Goal: Navigation & Orientation: Find specific page/section

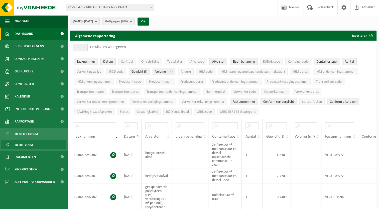
click at [34, 37] on link "Dashboard" at bounding box center [34, 34] width 68 height 13
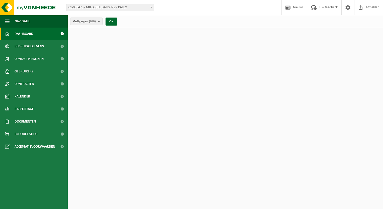
click at [36, 47] on span "Bedrijfsgegevens" at bounding box center [29, 46] width 29 height 13
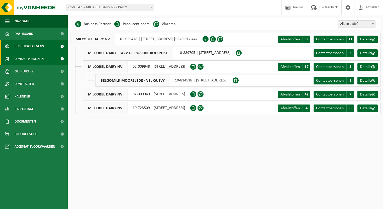
click at [27, 61] on span "Contactpersonen" at bounding box center [29, 59] width 29 height 13
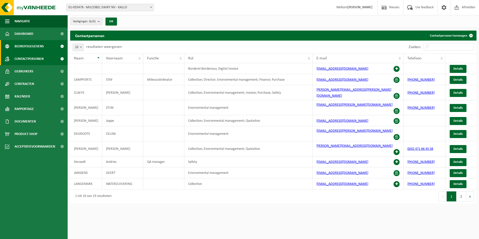
click at [28, 46] on span "Bedrijfsgegevens" at bounding box center [29, 46] width 29 height 13
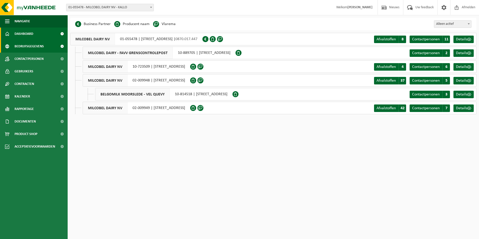
click at [30, 33] on span "Dashboard" at bounding box center [24, 34] width 19 height 13
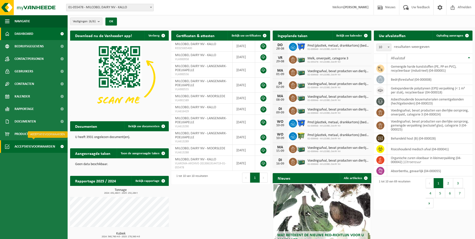
click at [35, 146] on span "Acceptatievoorwaarden" at bounding box center [35, 146] width 41 height 13
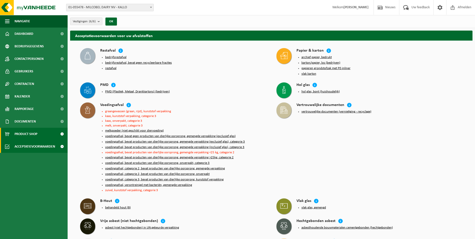
click at [34, 132] on span "Product Shop" at bounding box center [26, 134] width 23 height 13
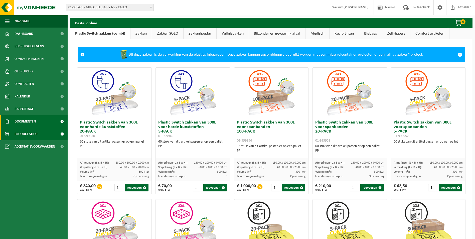
click at [31, 120] on span "Documenten" at bounding box center [25, 121] width 21 height 13
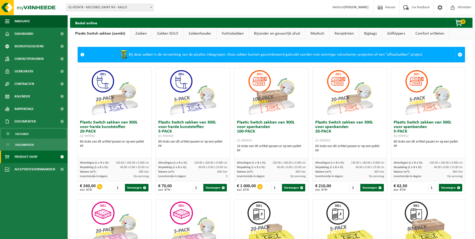
click at [36, 134] on link "Facturen" at bounding box center [33, 134] width 65 height 10
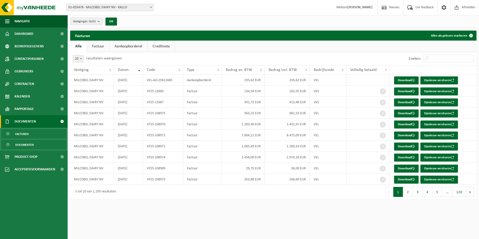
click at [35, 144] on link "Documenten" at bounding box center [33, 145] width 65 height 10
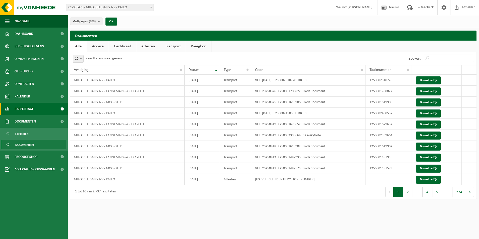
click at [30, 109] on span "Rapportage" at bounding box center [24, 109] width 19 height 13
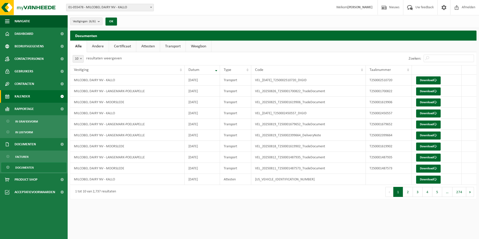
click at [31, 99] on link "Kalender" at bounding box center [34, 96] width 68 height 13
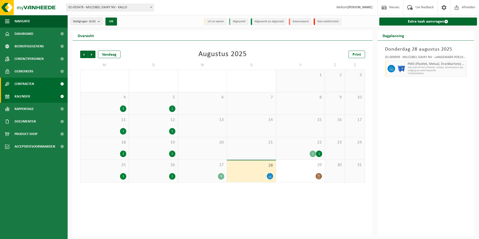
click at [32, 84] on span "Contracten" at bounding box center [25, 84] width 20 height 13
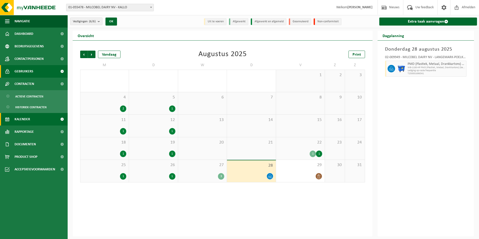
click at [32, 75] on span "Gebruikers" at bounding box center [24, 71] width 19 height 13
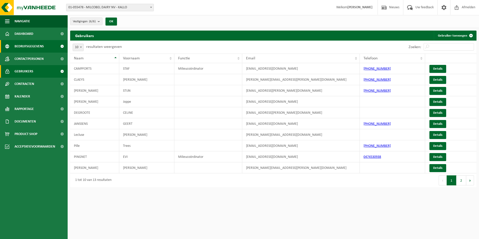
click at [31, 47] on span "Bedrijfsgegevens" at bounding box center [29, 46] width 29 height 13
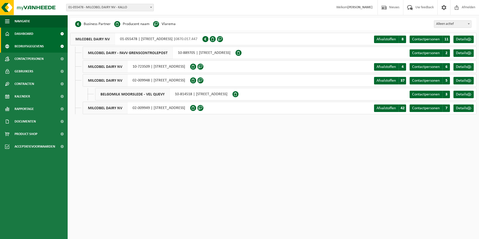
click at [36, 30] on link "Dashboard" at bounding box center [34, 34] width 68 height 13
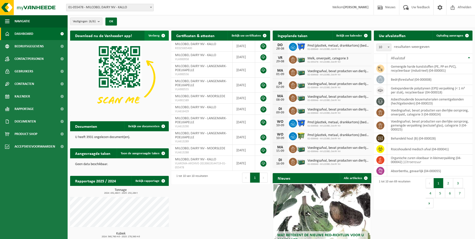
click at [161, 34] on span "button" at bounding box center [163, 36] width 10 height 10
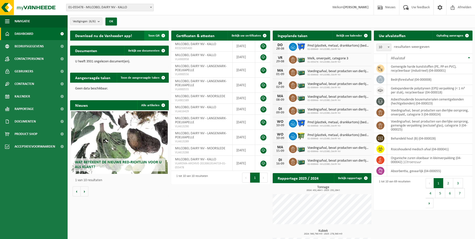
click at [161, 34] on span "button" at bounding box center [163, 36] width 10 height 10
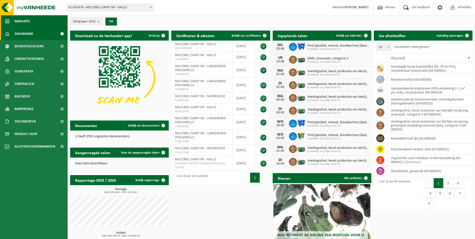
click at [10, 21] on button "Navigatie" at bounding box center [34, 21] width 68 height 13
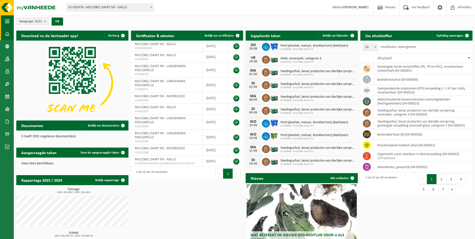
click at [10, 21] on button "Navigatie" at bounding box center [7, 21] width 14 height 13
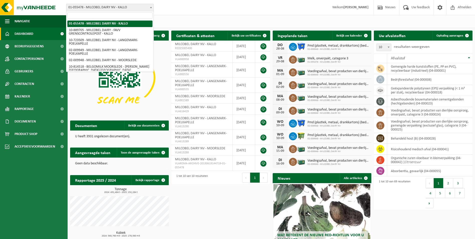
click at [124, 6] on span "01-055478 - MILCOBEL DAIRY NV - KALLO" at bounding box center [109, 7] width 87 height 7
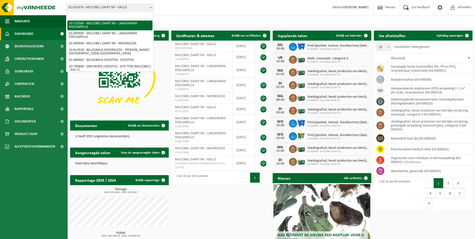
scroll to position [25, 0]
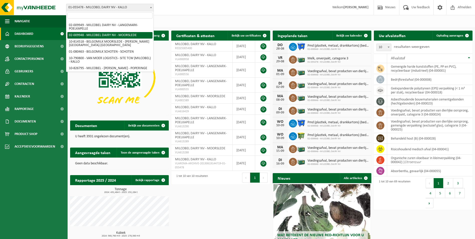
select select "1949"
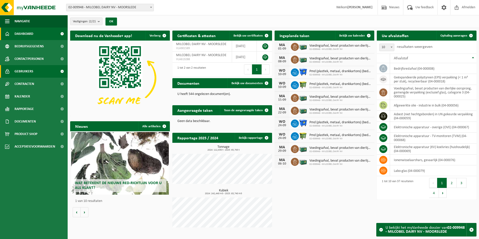
click at [36, 73] on link "Gebruikers" at bounding box center [34, 71] width 68 height 13
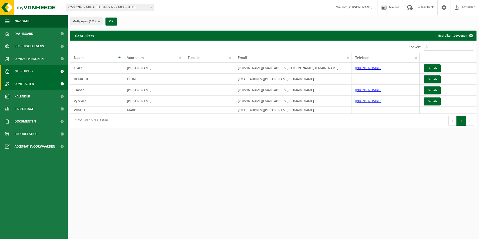
click at [33, 82] on span "Contracten" at bounding box center [25, 84] width 20 height 13
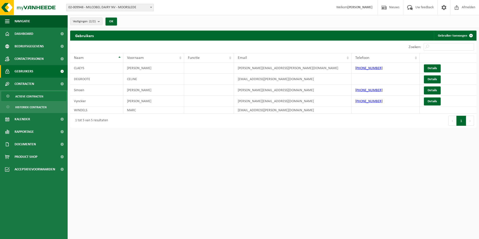
click at [37, 93] on span "Actieve contracten" at bounding box center [29, 97] width 28 height 10
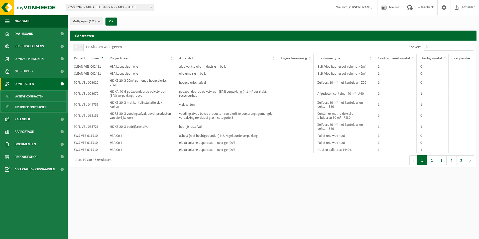
click at [33, 105] on span "Historiek contracten" at bounding box center [30, 107] width 31 height 10
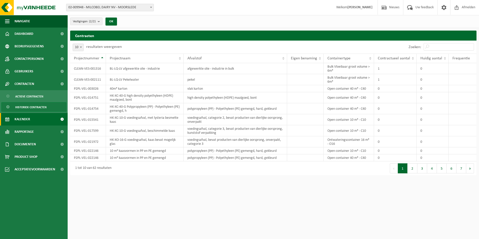
click at [36, 117] on link "Kalender" at bounding box center [34, 119] width 68 height 13
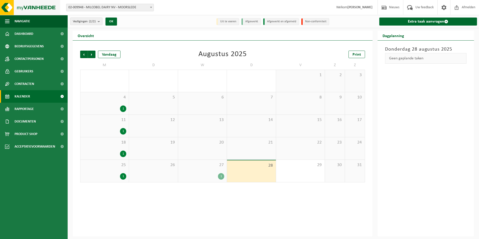
click at [41, 7] on img at bounding box center [30, 7] width 60 height 15
